Goal: Information Seeking & Learning: Compare options

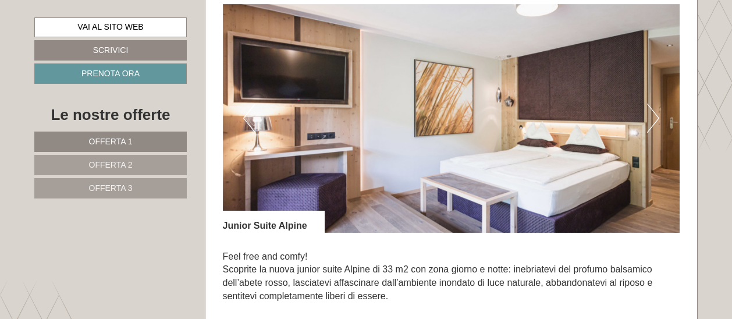
scroll to position [755, 0]
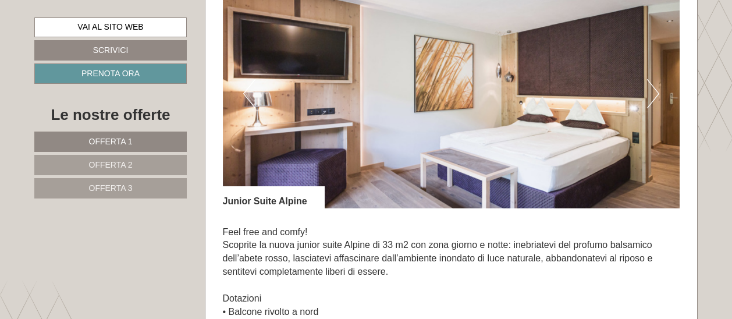
click at [653, 95] on button "Next" at bounding box center [653, 93] width 12 height 29
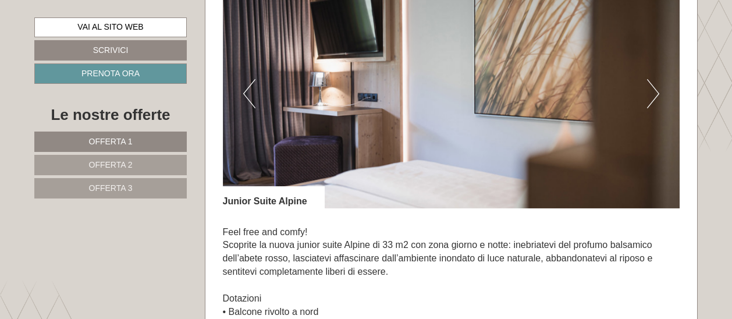
click at [653, 95] on button "Next" at bounding box center [653, 93] width 12 height 29
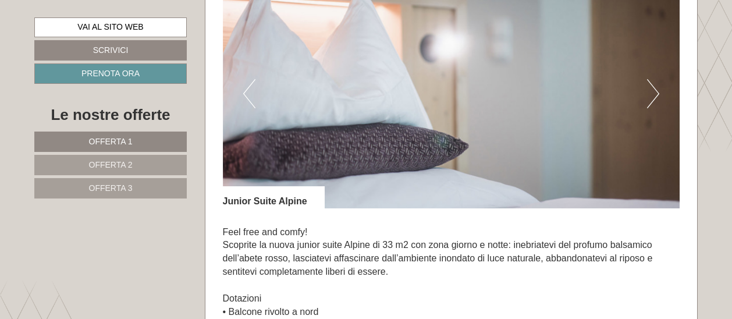
click at [653, 95] on button "Next" at bounding box center [653, 93] width 12 height 29
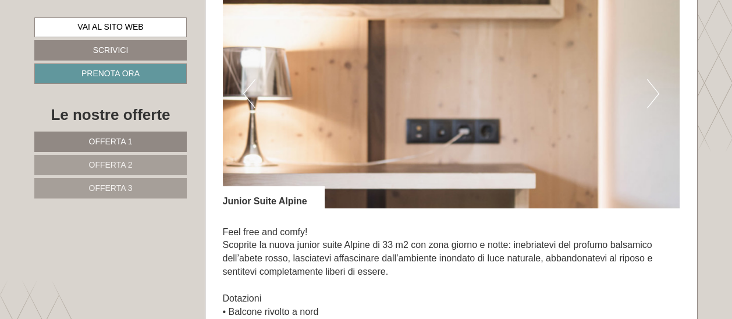
click at [653, 95] on button "Next" at bounding box center [653, 93] width 12 height 29
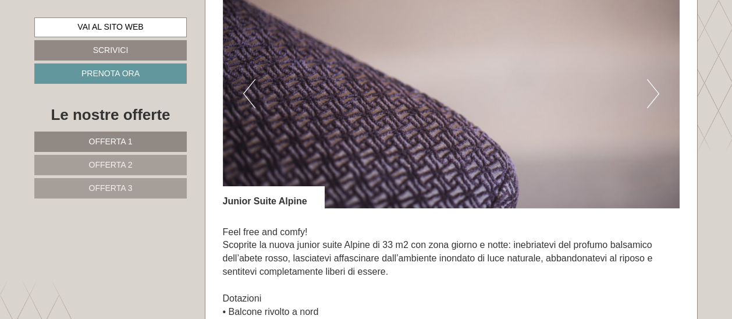
click at [653, 95] on button "Next" at bounding box center [653, 93] width 12 height 29
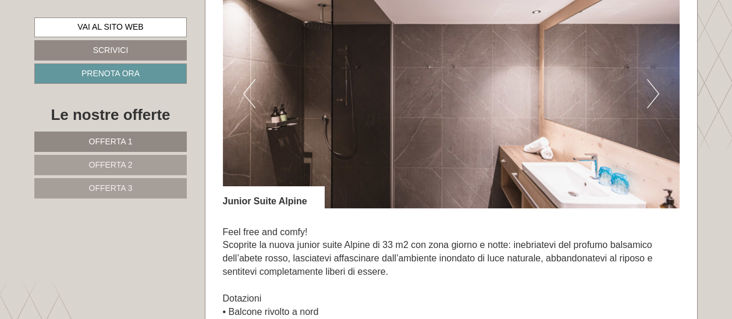
click at [653, 95] on button "Next" at bounding box center [653, 93] width 12 height 29
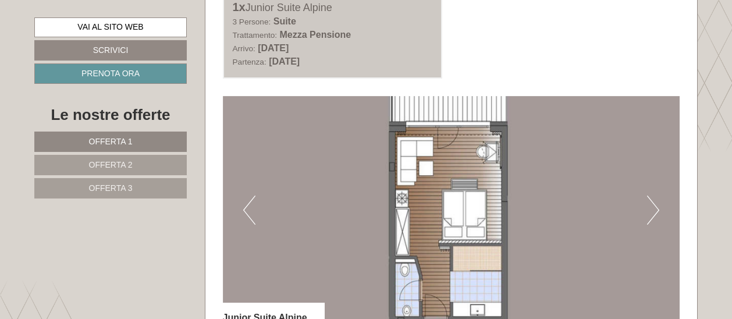
scroll to position [696, 0]
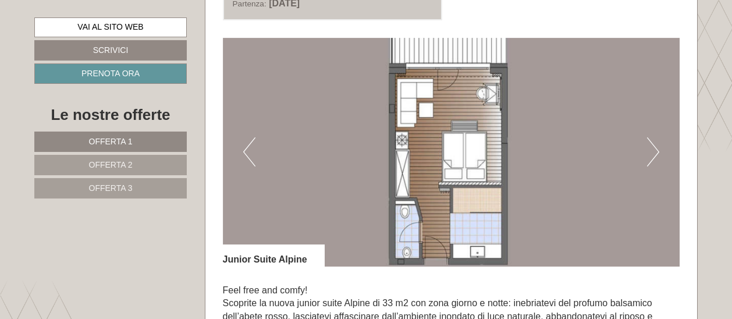
click at [117, 168] on link "Offerta 2" at bounding box center [110, 165] width 153 height 20
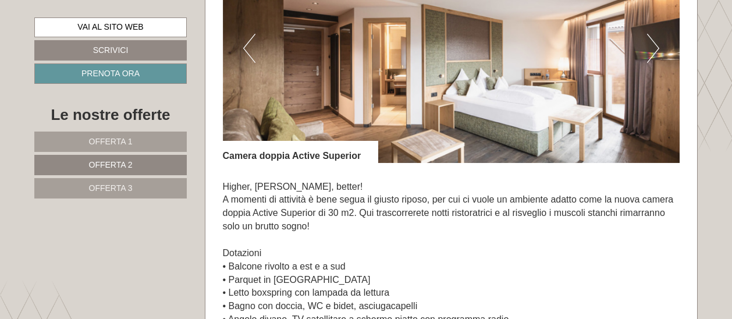
scroll to position [782, 0]
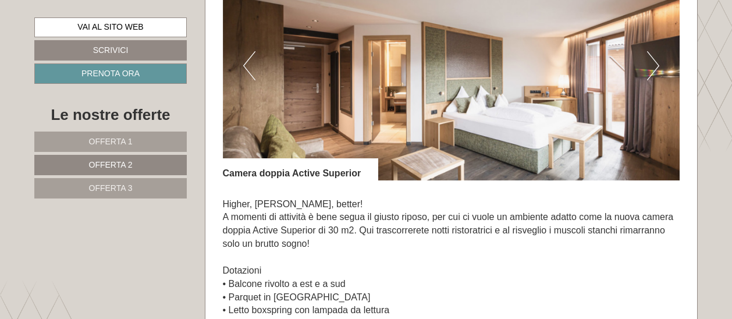
click at [650, 73] on button "Next" at bounding box center [653, 65] width 12 height 29
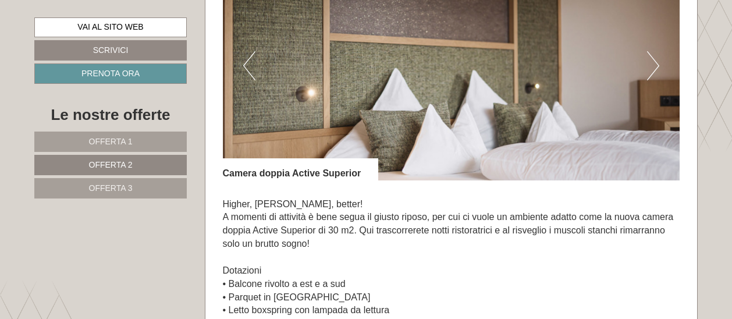
click at [650, 73] on button "Next" at bounding box center [653, 65] width 12 height 29
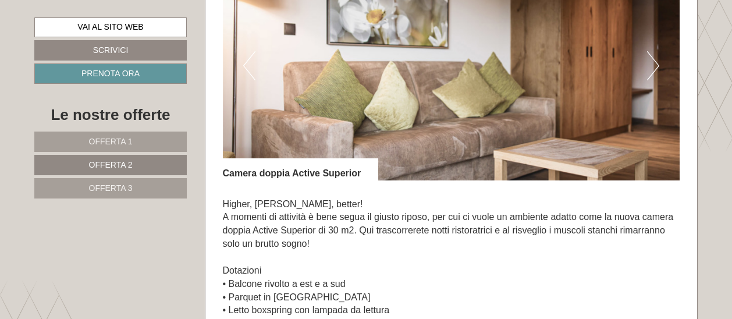
click at [650, 73] on button "Next" at bounding box center [653, 65] width 12 height 29
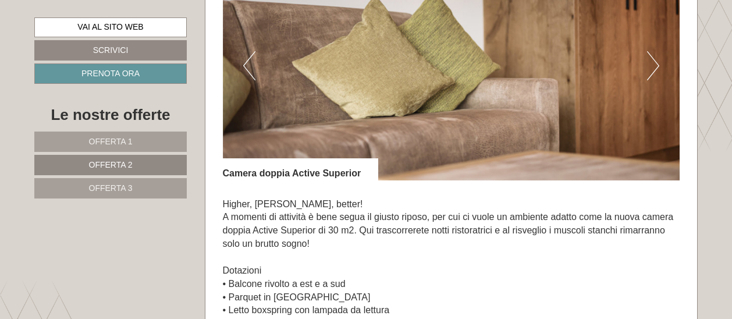
click at [650, 73] on button "Next" at bounding box center [653, 65] width 12 height 29
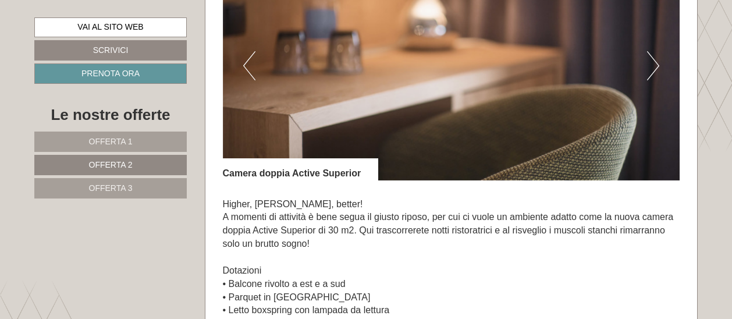
click at [650, 73] on button "Next" at bounding box center [653, 65] width 12 height 29
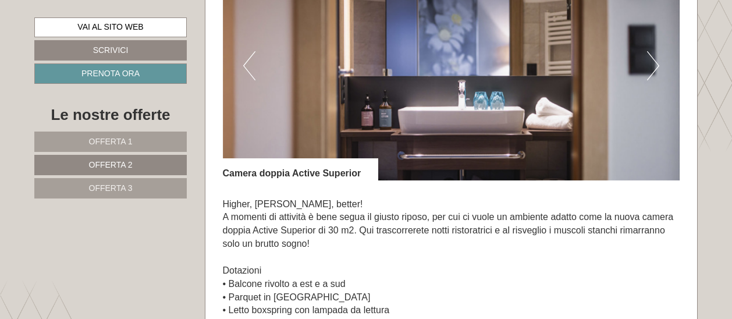
click at [650, 73] on button "Next" at bounding box center [653, 65] width 12 height 29
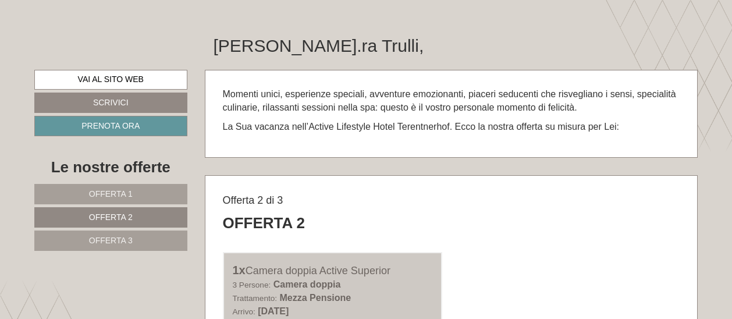
scroll to position [433, 0]
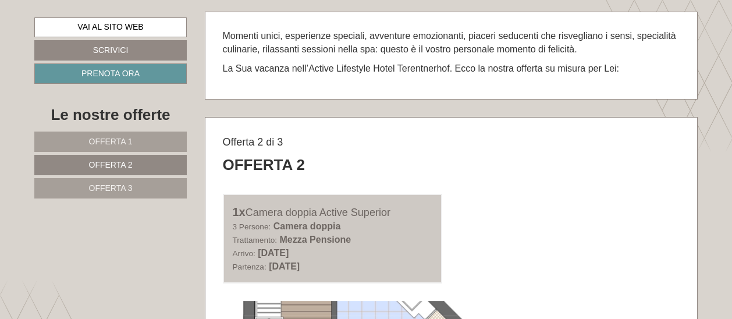
click at [111, 143] on span "Offerta 1" at bounding box center [111, 141] width 44 height 9
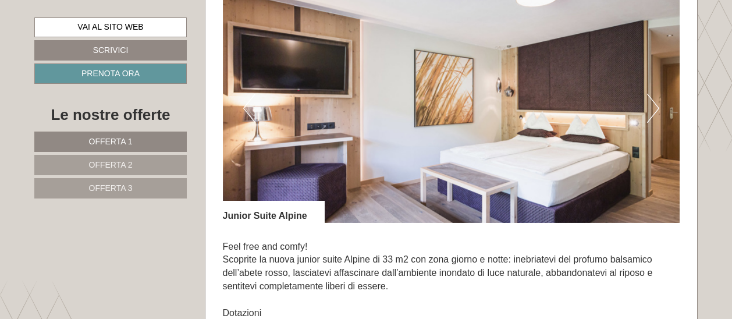
scroll to position [724, 0]
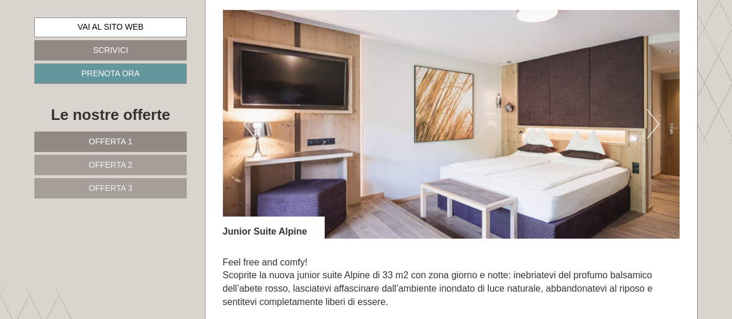
click at [651, 123] on button "Next" at bounding box center [653, 123] width 12 height 29
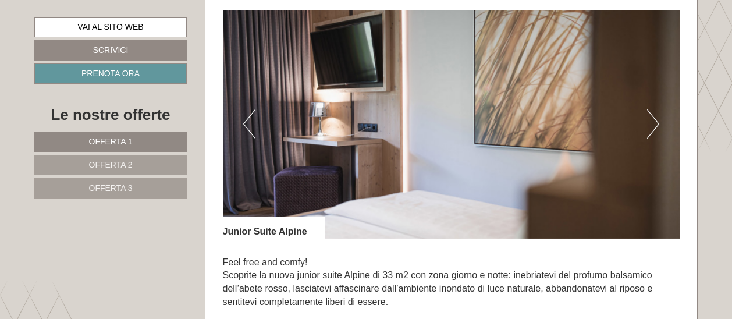
click at [651, 123] on button "Next" at bounding box center [653, 123] width 12 height 29
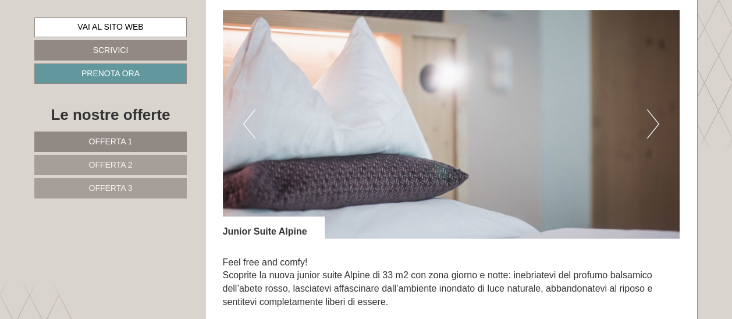
click at [651, 123] on button "Next" at bounding box center [653, 123] width 12 height 29
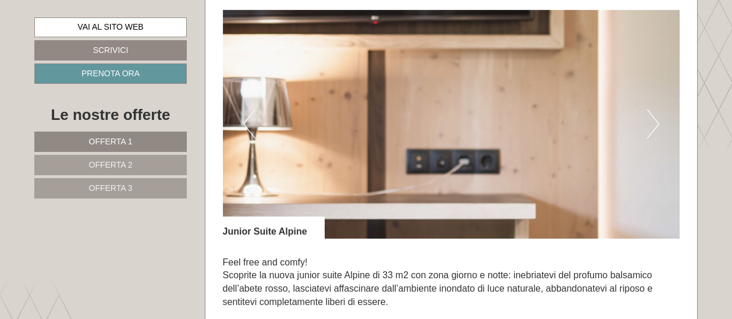
click at [651, 123] on button "Next" at bounding box center [653, 123] width 12 height 29
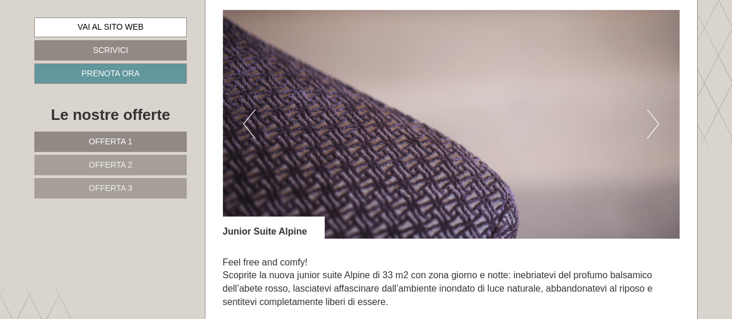
click at [651, 123] on button "Next" at bounding box center [653, 123] width 12 height 29
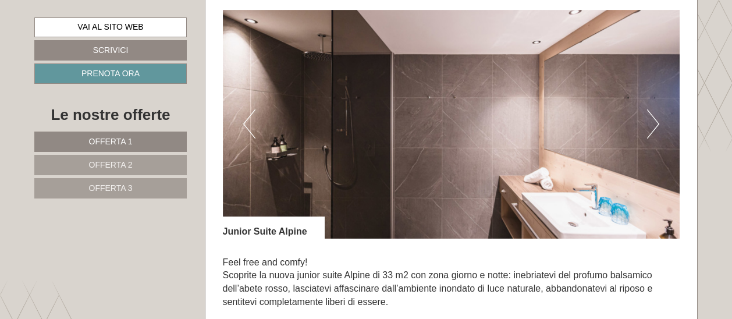
click at [651, 123] on button "Next" at bounding box center [653, 123] width 12 height 29
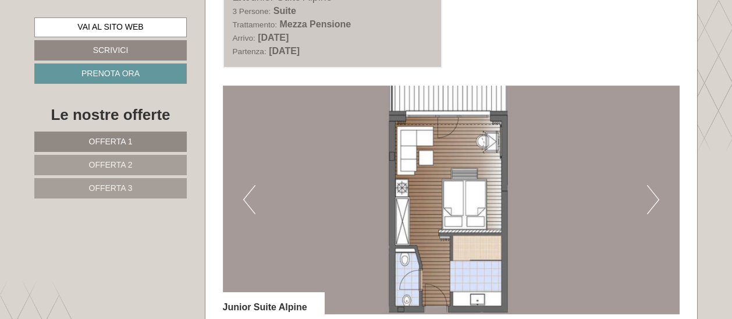
scroll to position [666, 0]
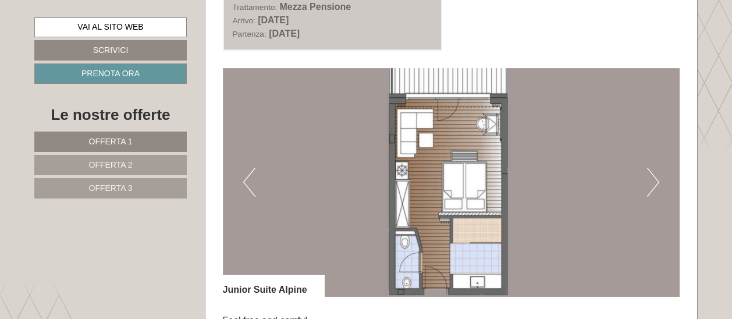
click at [136, 162] on link "Offerta 2" at bounding box center [110, 165] width 153 height 20
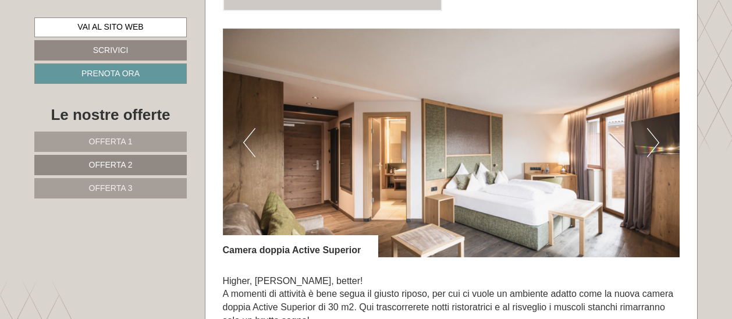
scroll to position [724, 0]
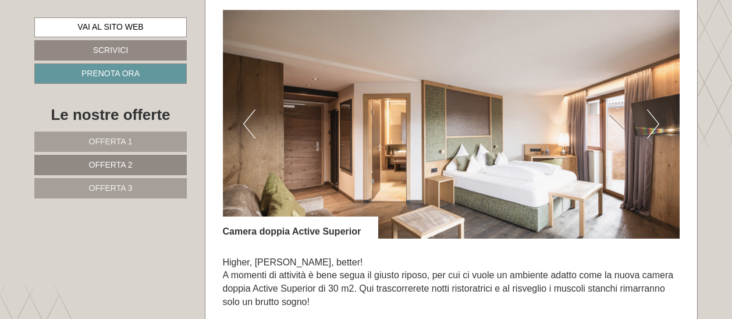
click at [652, 132] on button "Next" at bounding box center [653, 123] width 12 height 29
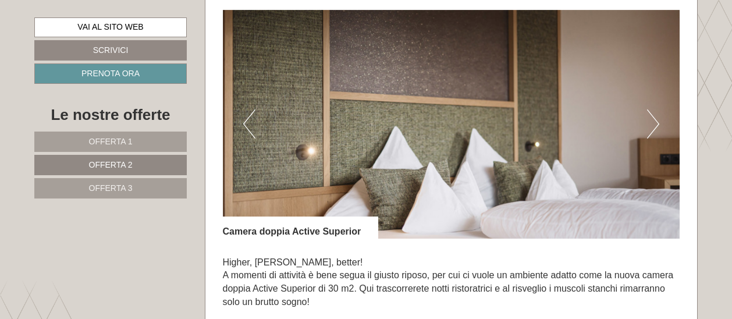
click at [652, 132] on button "Next" at bounding box center [653, 123] width 12 height 29
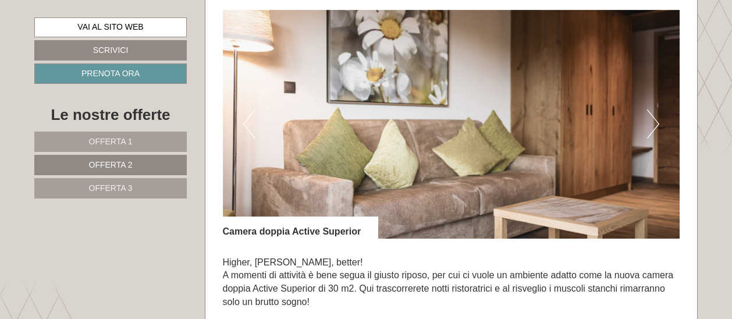
click at [652, 132] on button "Next" at bounding box center [653, 123] width 12 height 29
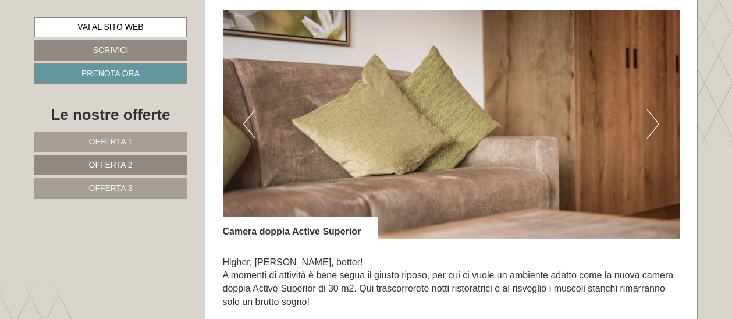
click at [652, 132] on button "Next" at bounding box center [653, 123] width 12 height 29
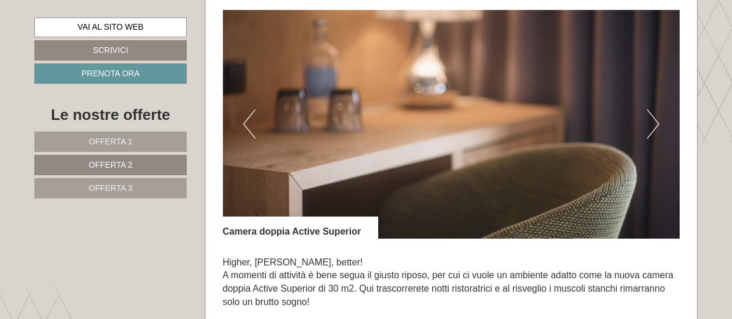
click at [652, 132] on button "Next" at bounding box center [653, 123] width 12 height 29
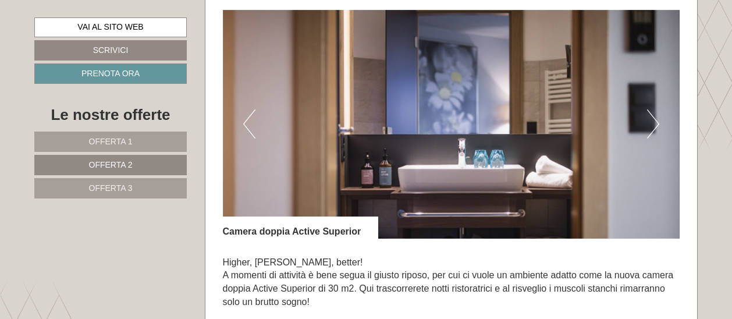
click at [652, 132] on button "Next" at bounding box center [653, 123] width 12 height 29
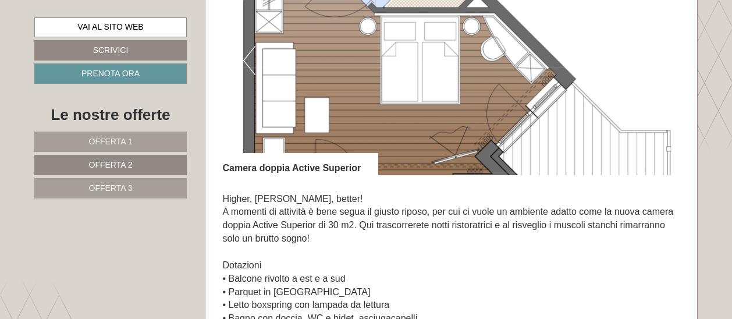
scroll to position [782, 0]
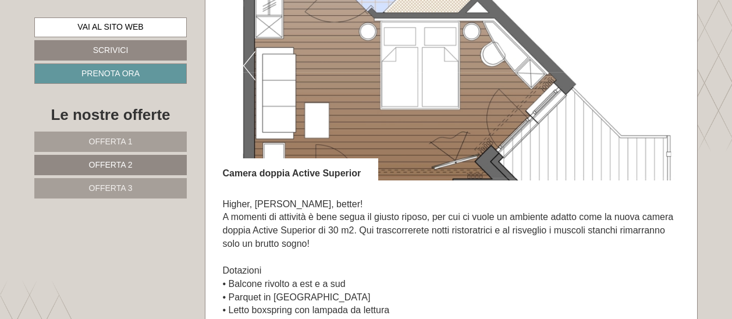
click at [111, 139] on span "Offerta 1" at bounding box center [111, 141] width 44 height 9
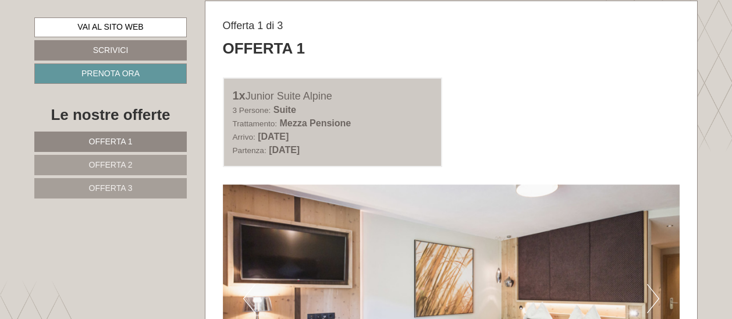
scroll to position [724, 0]
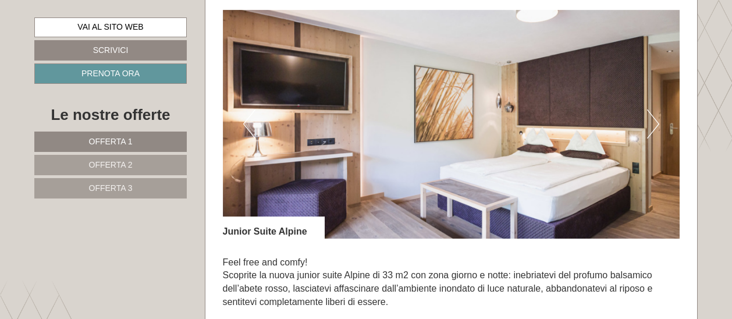
click at [657, 114] on button "Next" at bounding box center [653, 123] width 12 height 29
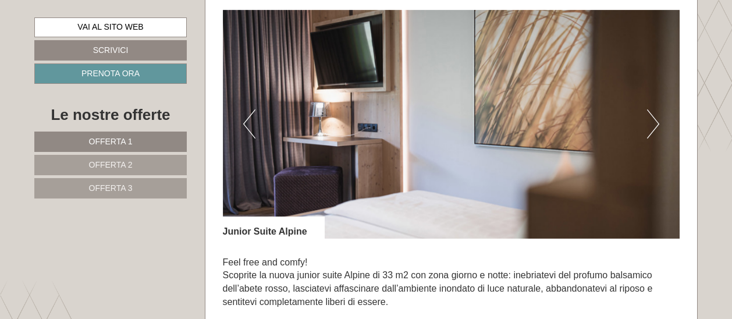
click at [657, 114] on button "Next" at bounding box center [653, 123] width 12 height 29
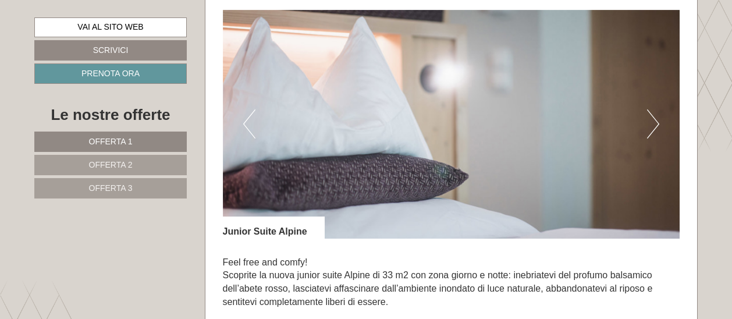
click at [657, 114] on button "Next" at bounding box center [653, 123] width 12 height 29
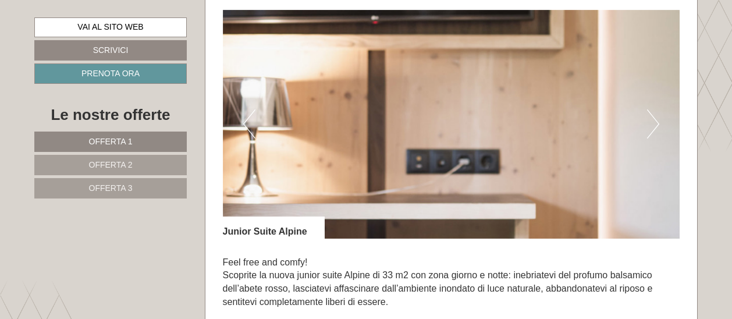
click at [657, 114] on button "Next" at bounding box center [653, 123] width 12 height 29
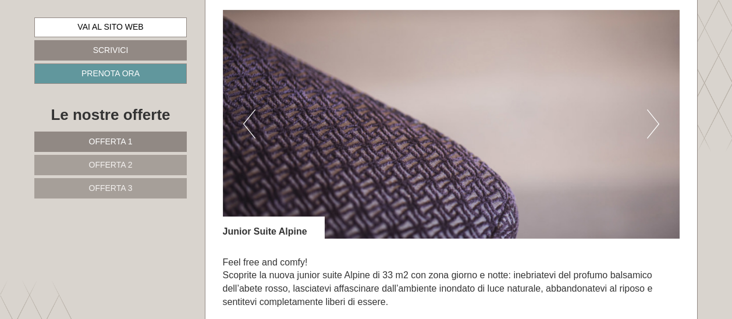
click at [657, 114] on button "Next" at bounding box center [653, 123] width 12 height 29
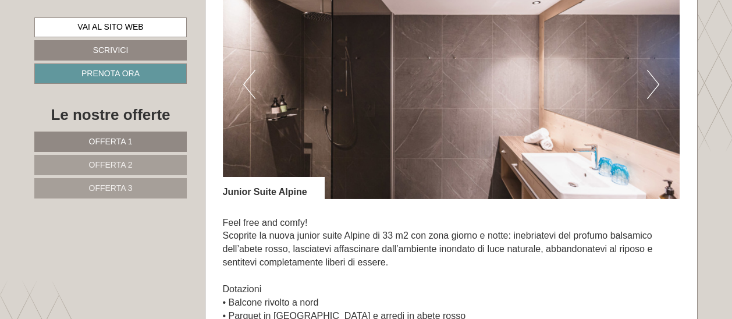
scroll to position [782, 0]
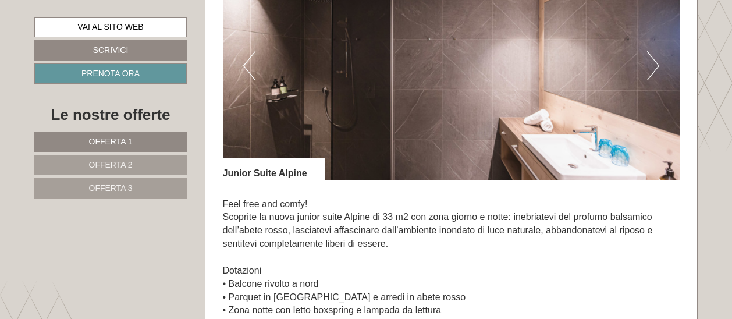
click at [651, 69] on button "Next" at bounding box center [653, 65] width 12 height 29
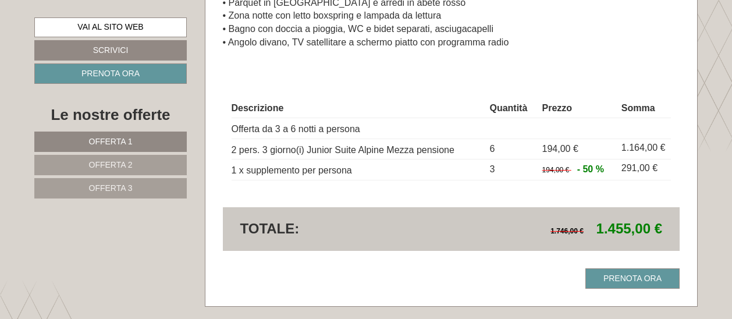
scroll to position [1132, 0]
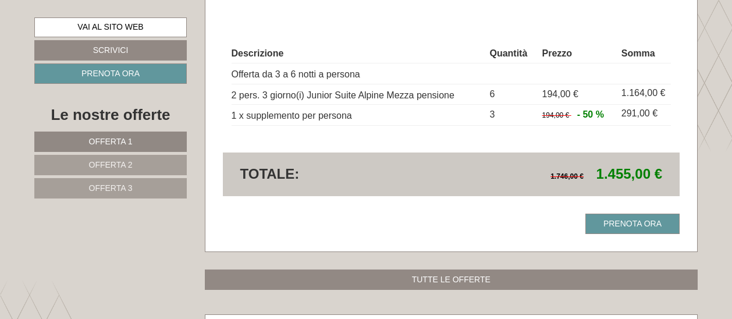
click at [98, 188] on span "Offerta 3" at bounding box center [111, 187] width 44 height 9
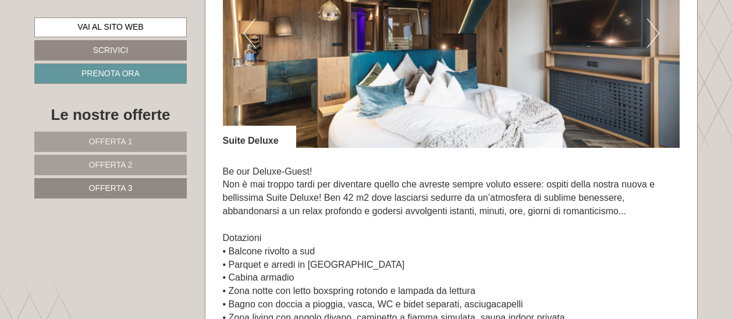
scroll to position [724, 0]
